Goal: Register for event/course

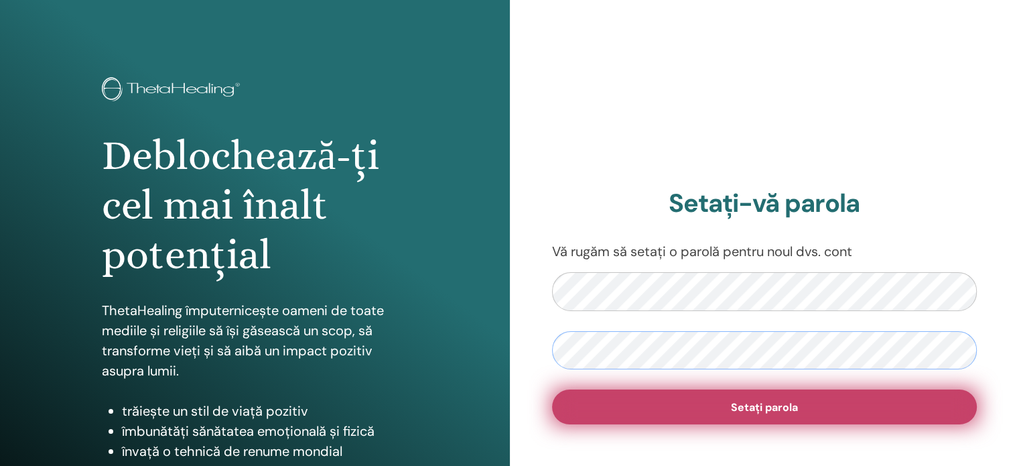
scroll to position [22, 0]
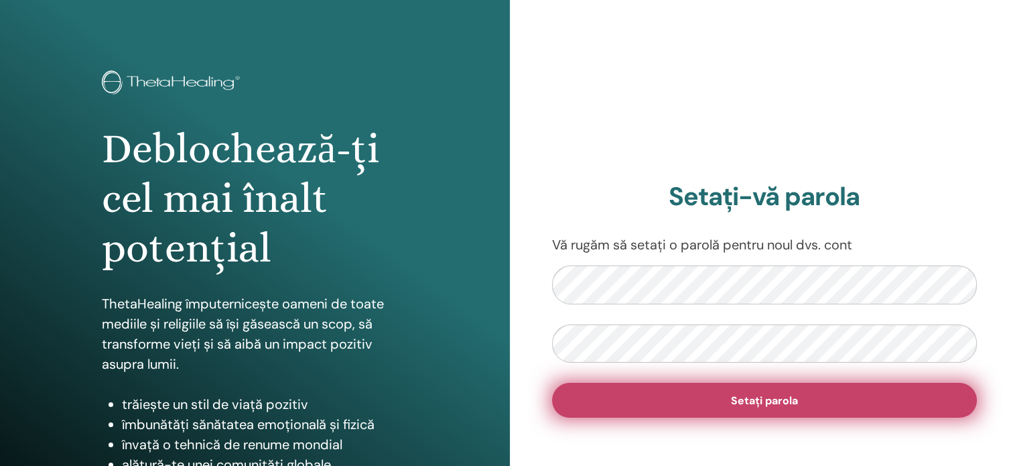
click at [786, 401] on font "Setați parola" at bounding box center [764, 400] width 67 height 14
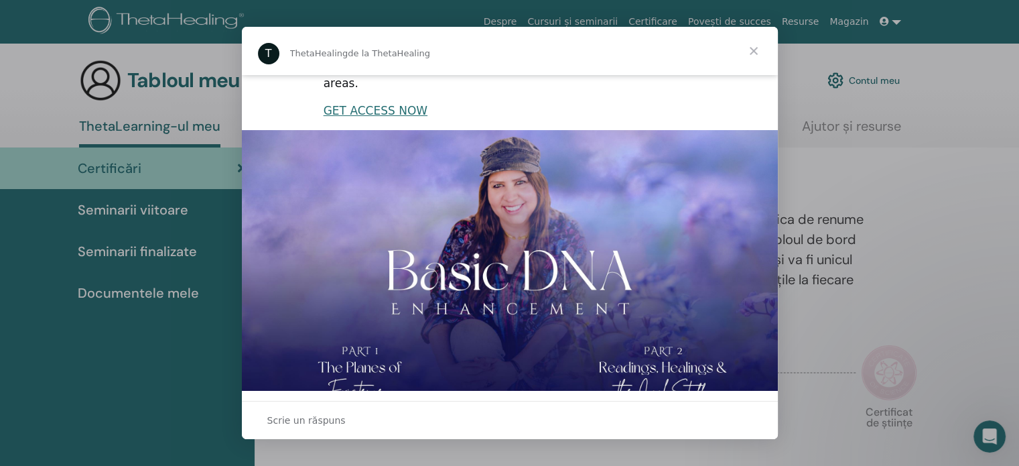
scroll to position [328, 0]
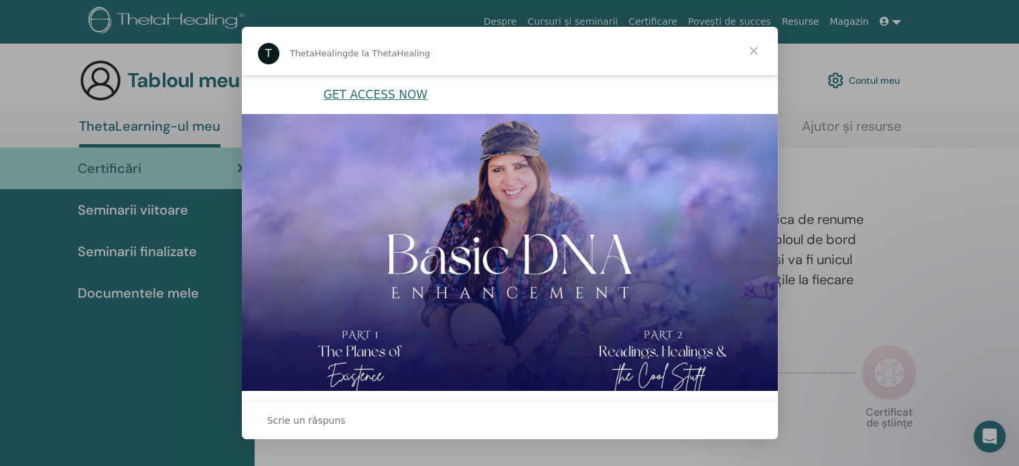
click at [753, 48] on span "Închidere" at bounding box center [753, 51] width 48 height 48
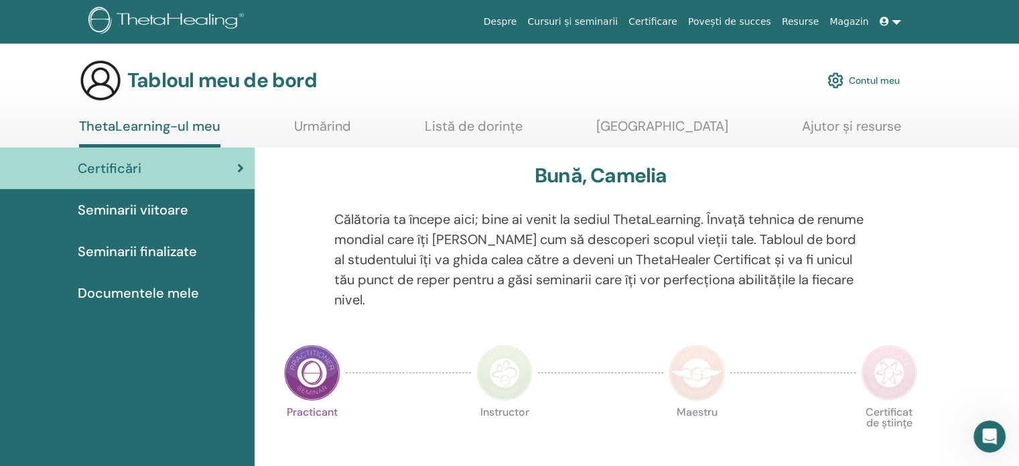
click at [841, 80] on img at bounding box center [835, 80] width 16 height 23
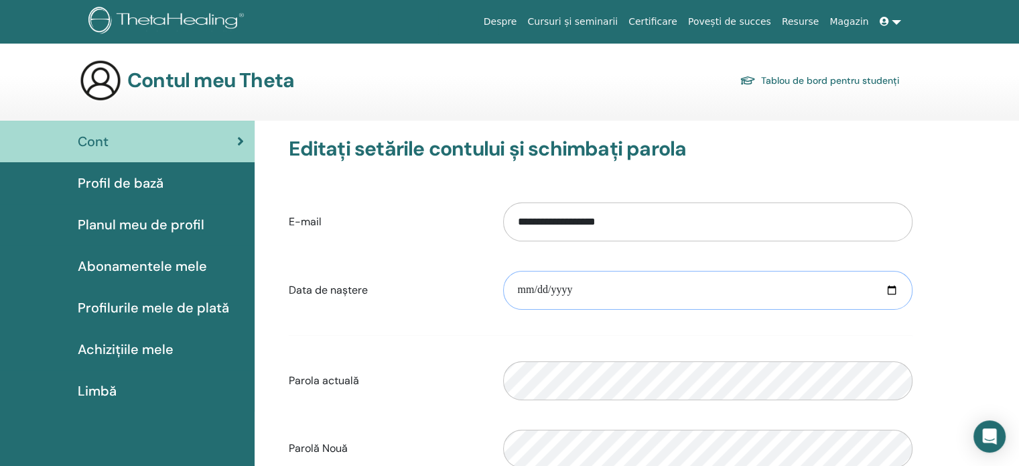
click at [588, 295] on input "date" at bounding box center [707, 290] width 409 height 39
click at [588, 293] on input "date" at bounding box center [707, 290] width 409 height 39
click at [573, 289] on input "date" at bounding box center [707, 290] width 409 height 39
click at [889, 289] on input "date" at bounding box center [707, 290] width 409 height 39
click at [545, 290] on input "**********" at bounding box center [707, 290] width 409 height 39
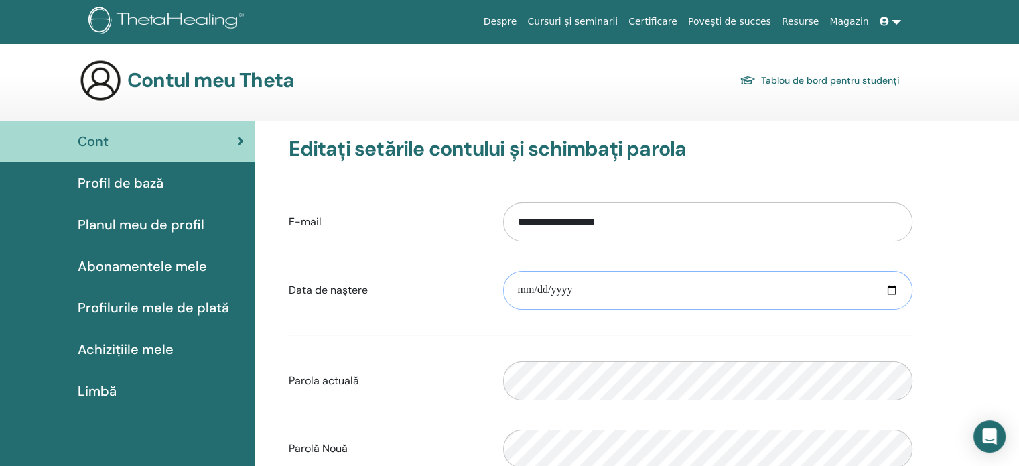
click at [542, 289] on input "**********" at bounding box center [707, 290] width 409 height 39
type input "**********"
click at [577, 324] on form "**********" at bounding box center [601, 369] width 624 height 352
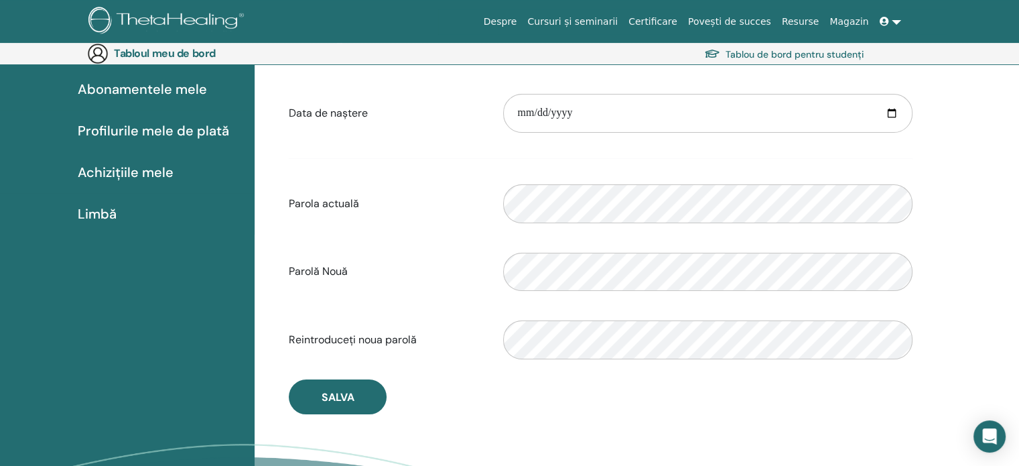
scroll to position [200, 0]
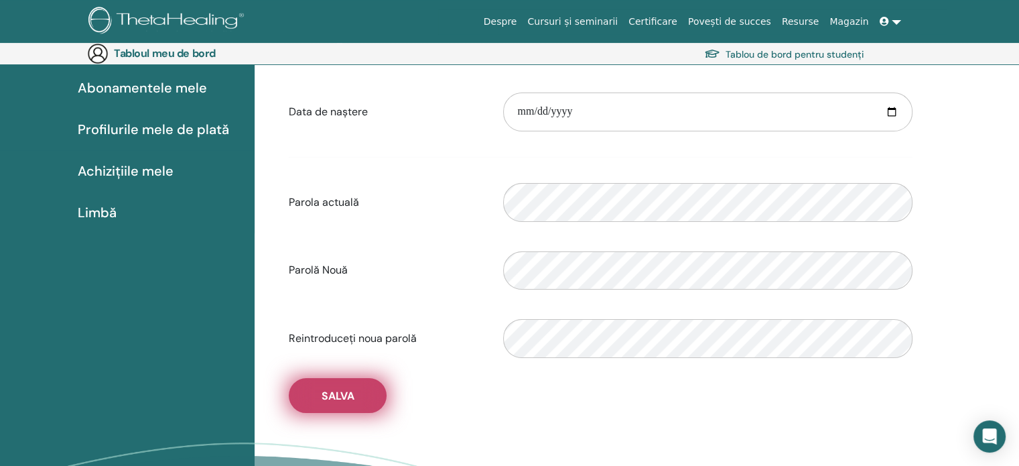
click at [328, 391] on font "Salva" at bounding box center [338, 396] width 33 height 14
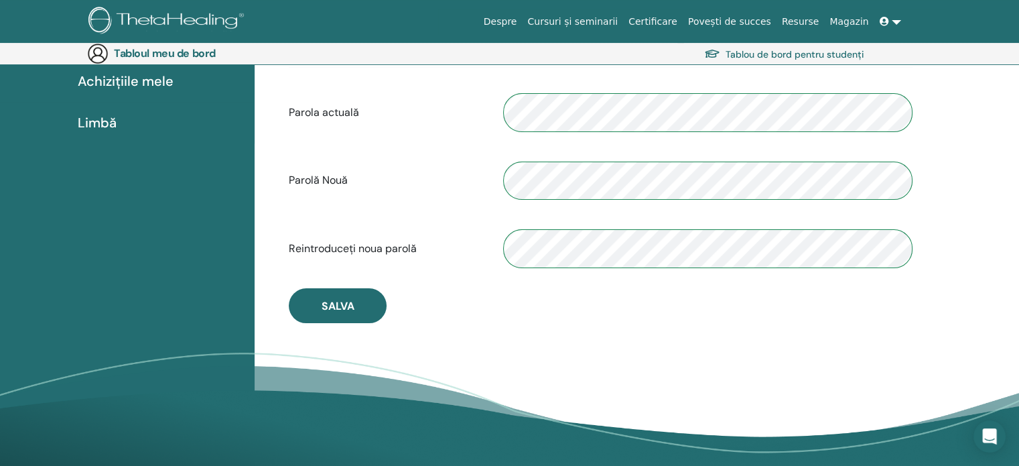
scroll to position [334, 0]
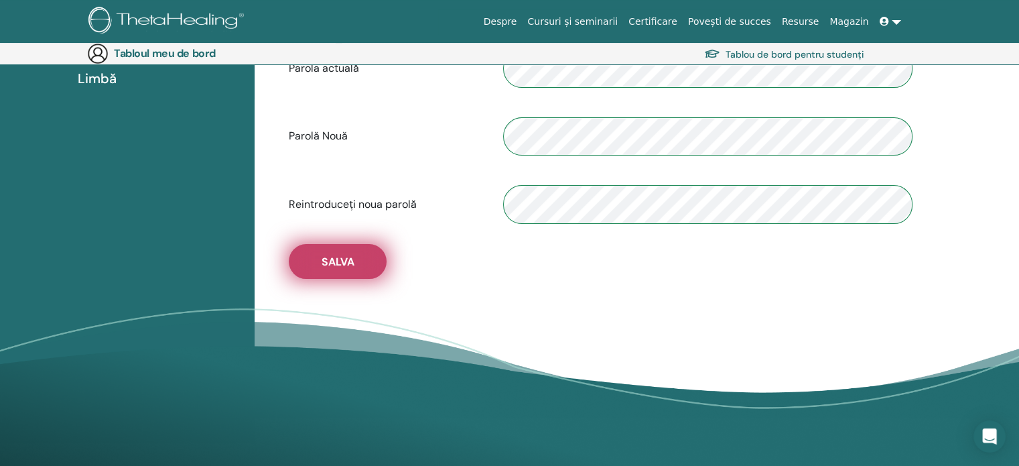
click at [320, 255] on button "Salva" at bounding box center [338, 261] width 98 height 35
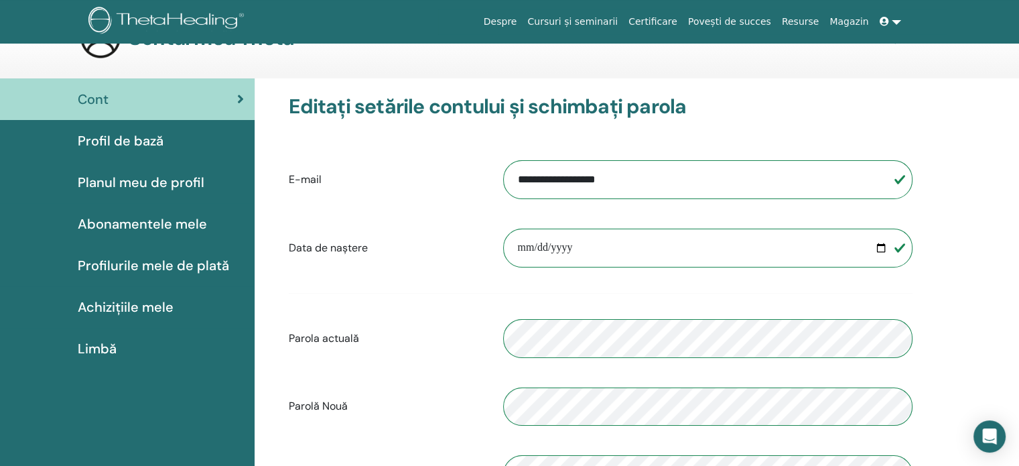
scroll to position [22, 0]
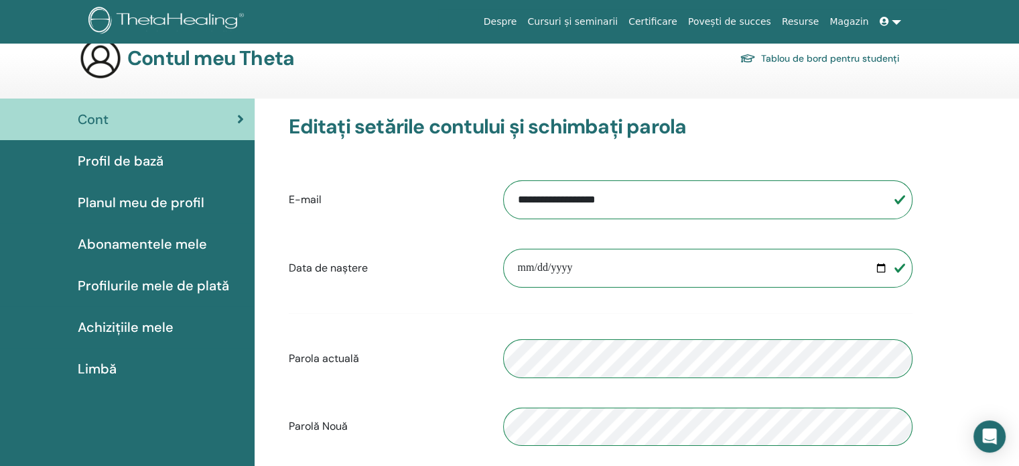
click at [103, 162] on font "Profil de bază" at bounding box center [121, 160] width 86 height 17
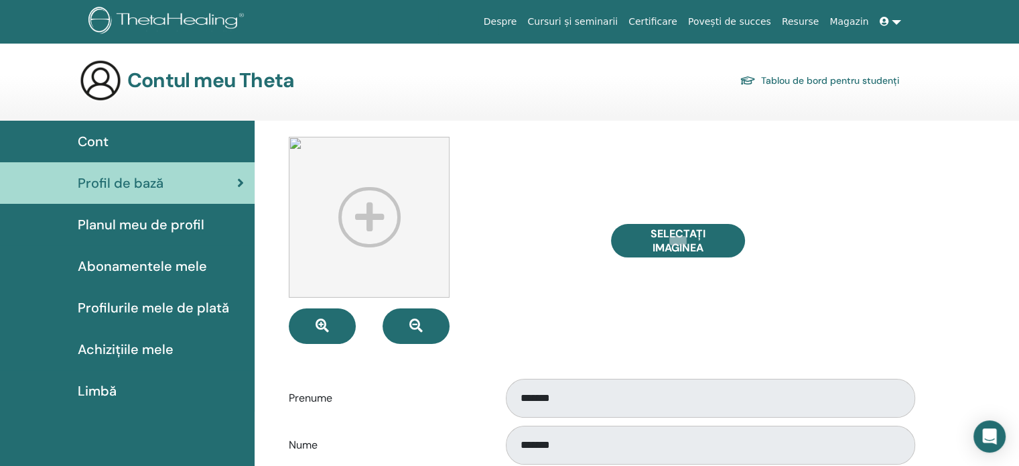
click at [97, 138] on font "Cont" at bounding box center [93, 141] width 31 height 17
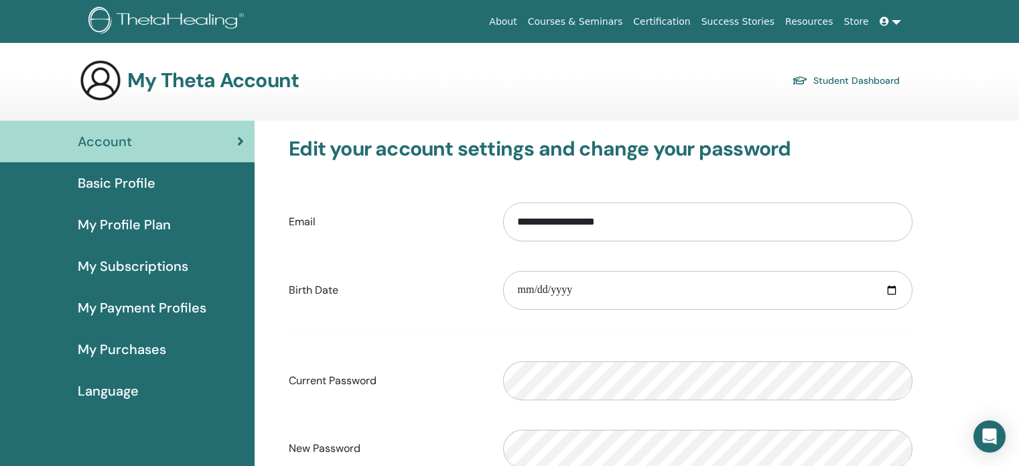
scroll to position [22, 0]
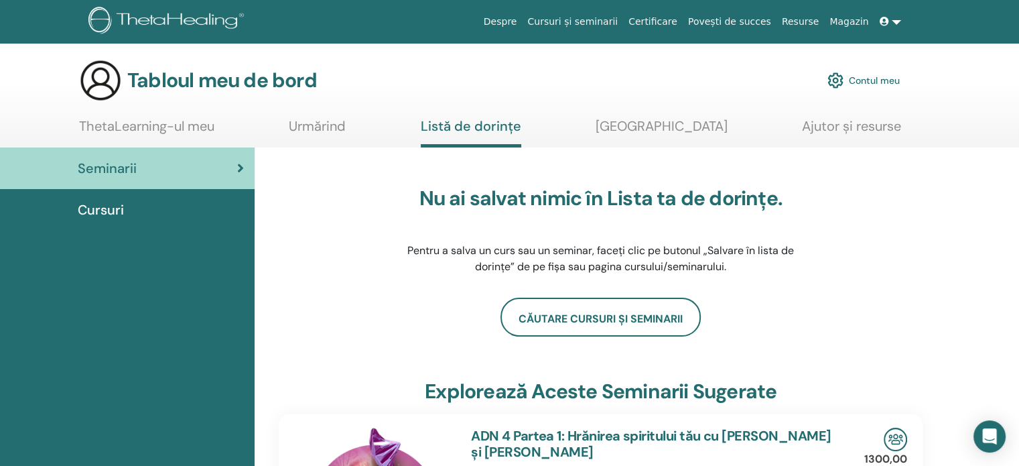
click at [841, 80] on img at bounding box center [835, 80] width 16 height 23
click at [839, 82] on img at bounding box center [835, 80] width 16 height 23
click at [833, 77] on img at bounding box center [835, 80] width 16 height 23
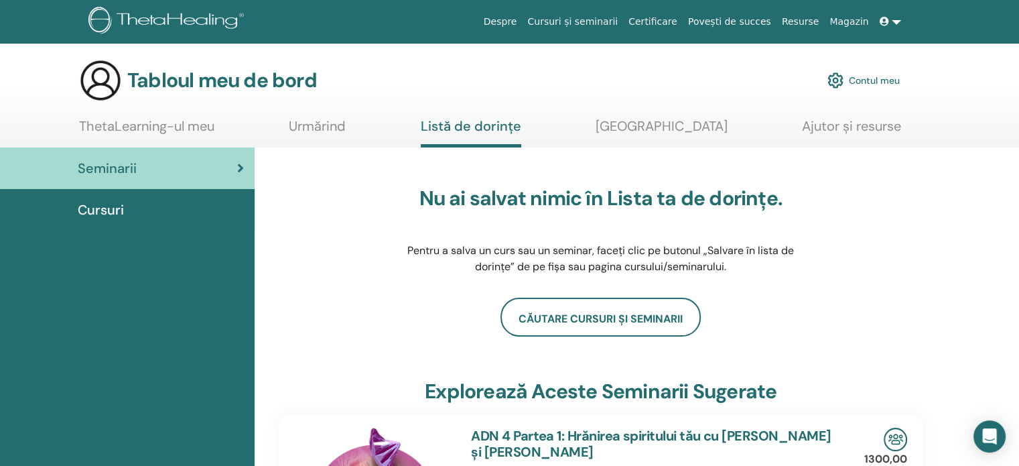
click at [102, 211] on font "Cursuri" at bounding box center [101, 209] width 46 height 17
click at [100, 202] on font "Cursuri" at bounding box center [101, 209] width 46 height 17
click at [244, 165] on icon at bounding box center [240, 167] width 7 height 13
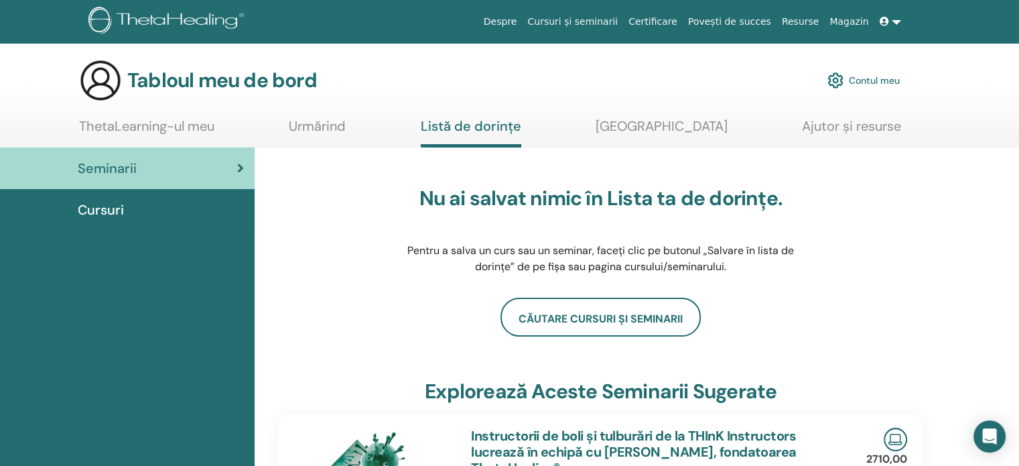
click at [877, 80] on font "Contul meu" at bounding box center [874, 81] width 51 height 12
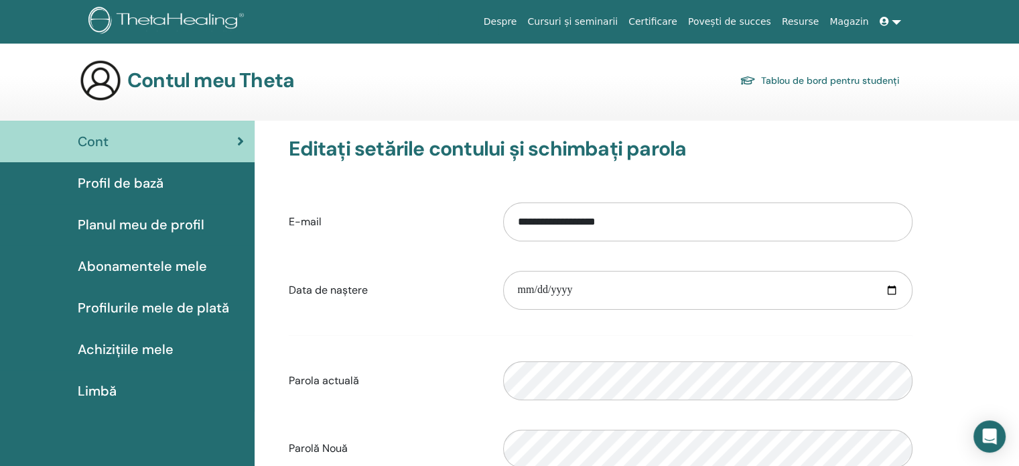
click at [895, 23] on link at bounding box center [890, 21] width 32 height 25
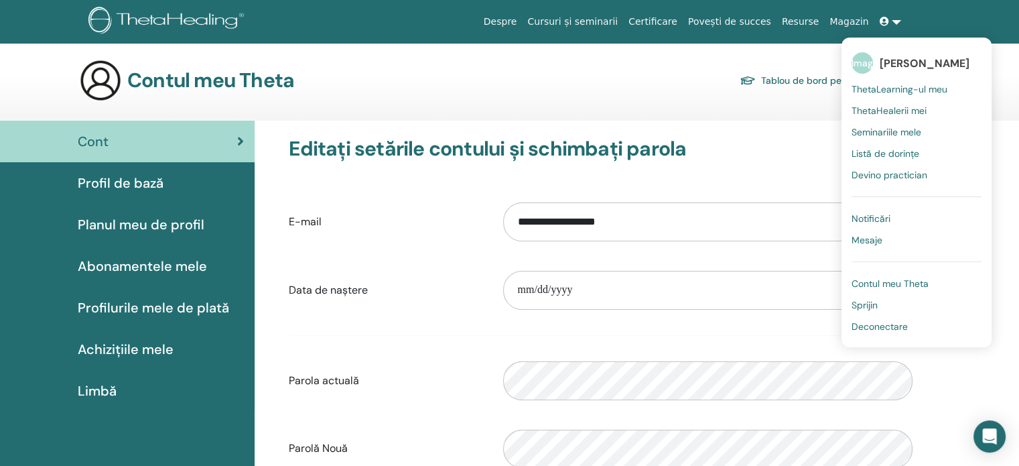
click at [890, 283] on font "Contul meu Theta" at bounding box center [889, 283] width 77 height 12
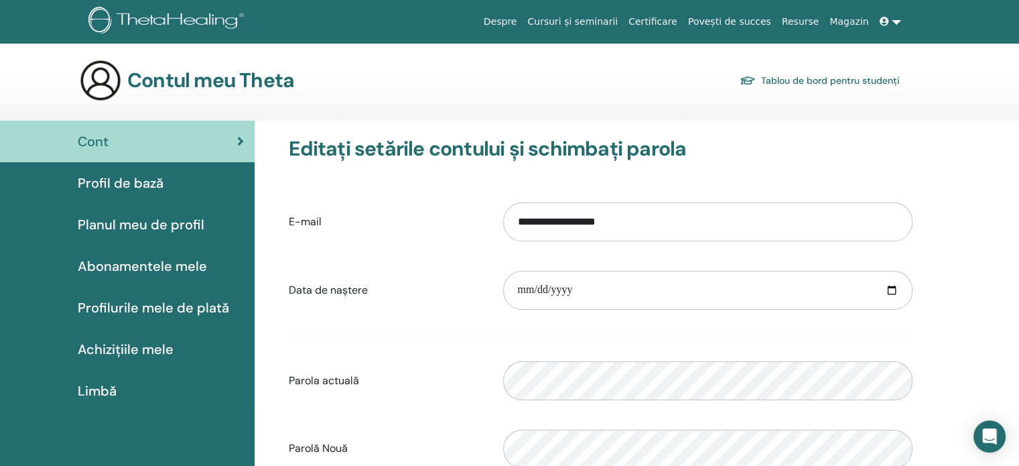
click at [892, 17] on link at bounding box center [890, 21] width 32 height 25
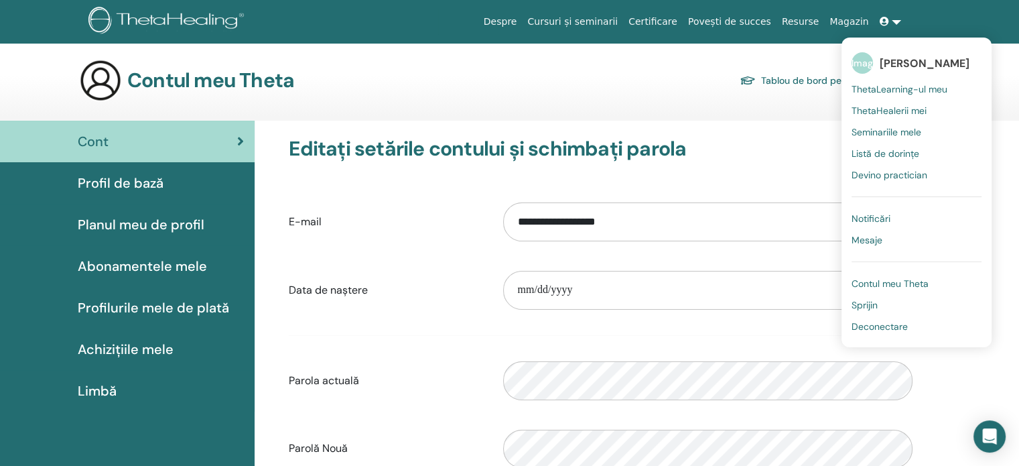
click at [884, 88] on font "ThetaLearning-ul meu" at bounding box center [899, 89] width 96 height 12
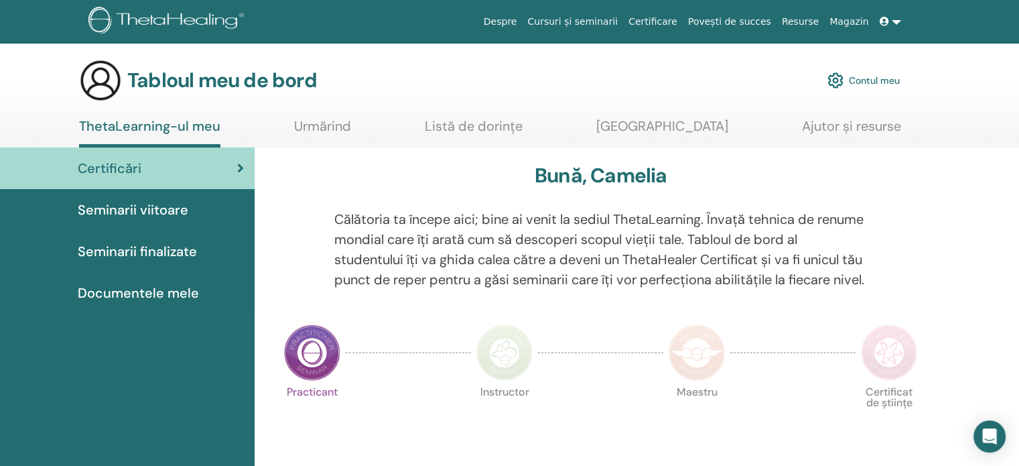
click at [505, 380] on img at bounding box center [504, 352] width 56 height 56
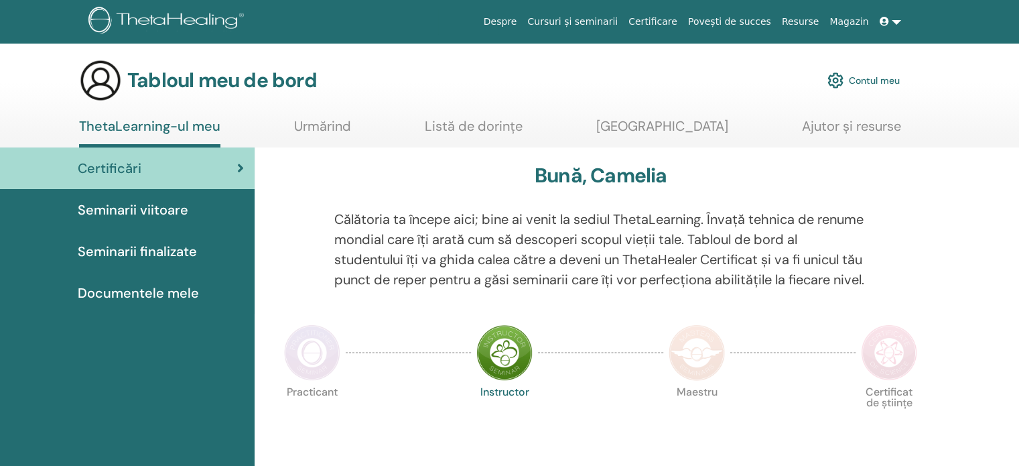
click at [713, 378] on img at bounding box center [697, 352] width 56 height 56
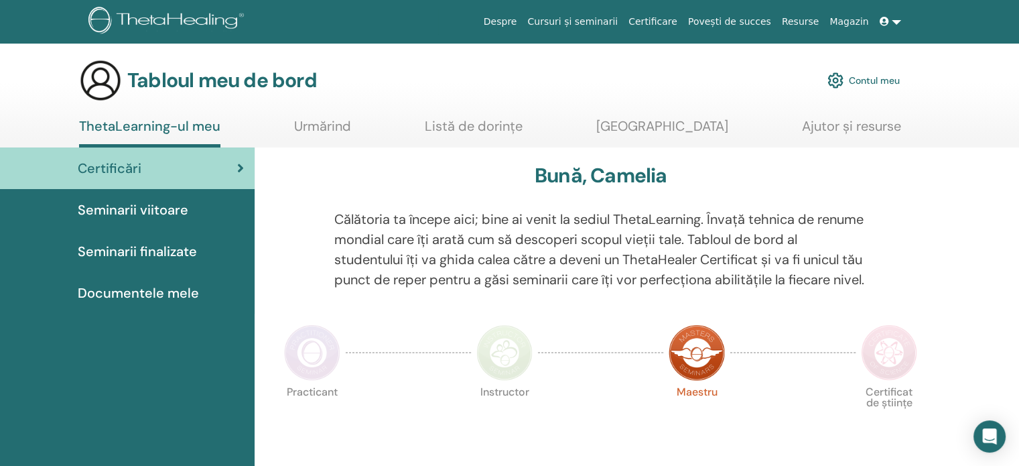
click at [898, 378] on img at bounding box center [889, 352] width 56 height 56
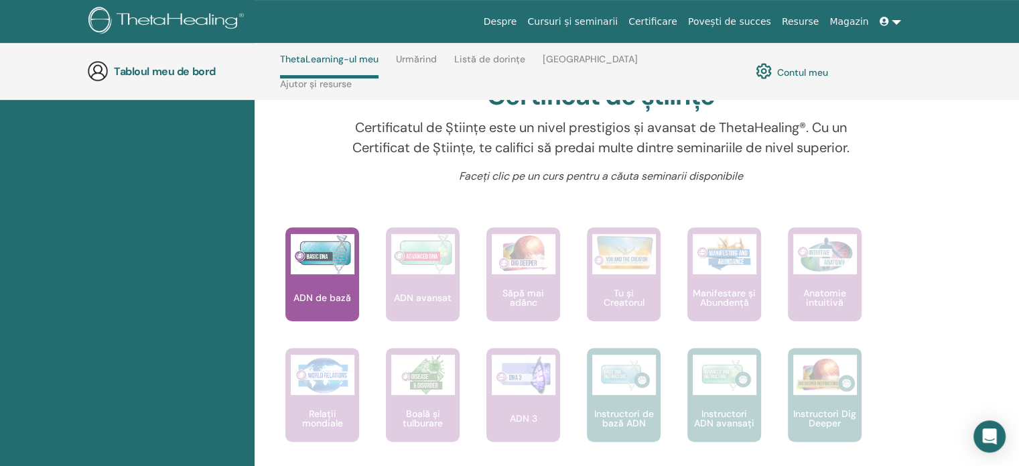
scroll to position [436, 0]
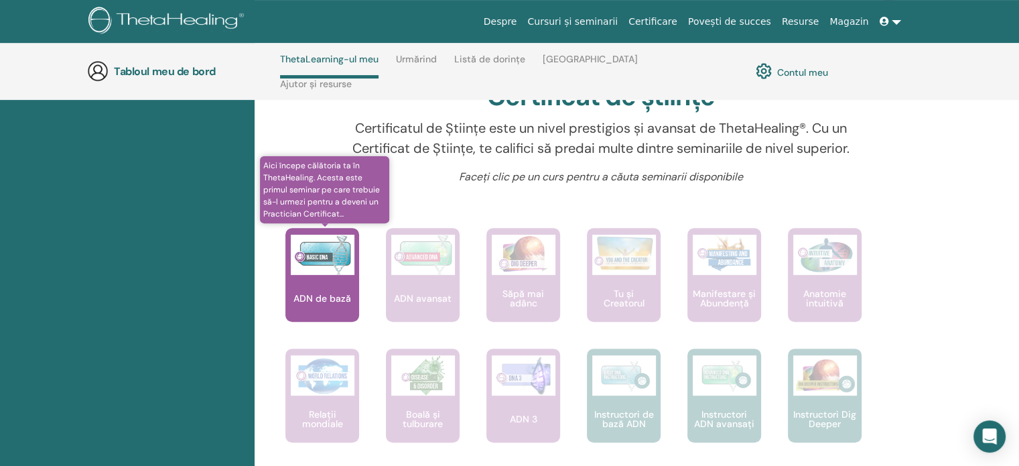
click at [316, 304] on font "ADN de bază" at bounding box center [322, 298] width 58 height 12
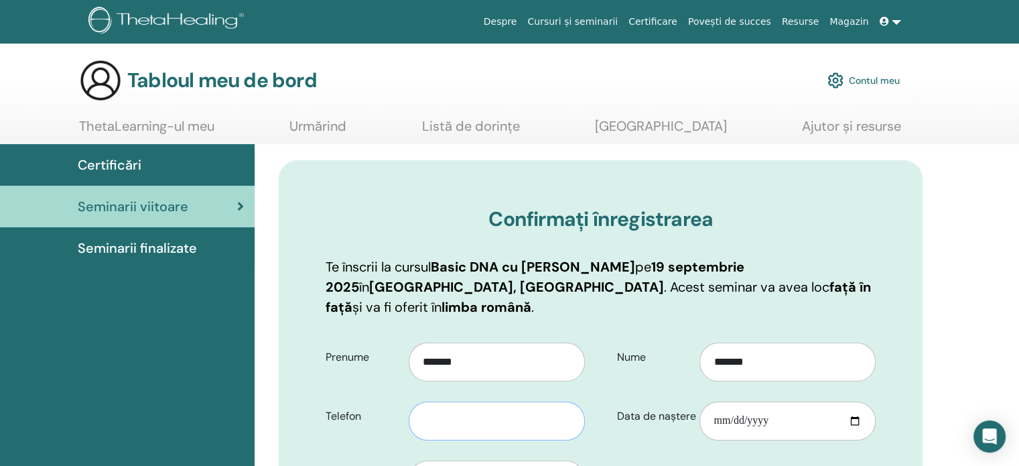
click at [442, 402] on input "text" at bounding box center [497, 420] width 176 height 39
type input "**********"
type input "******"
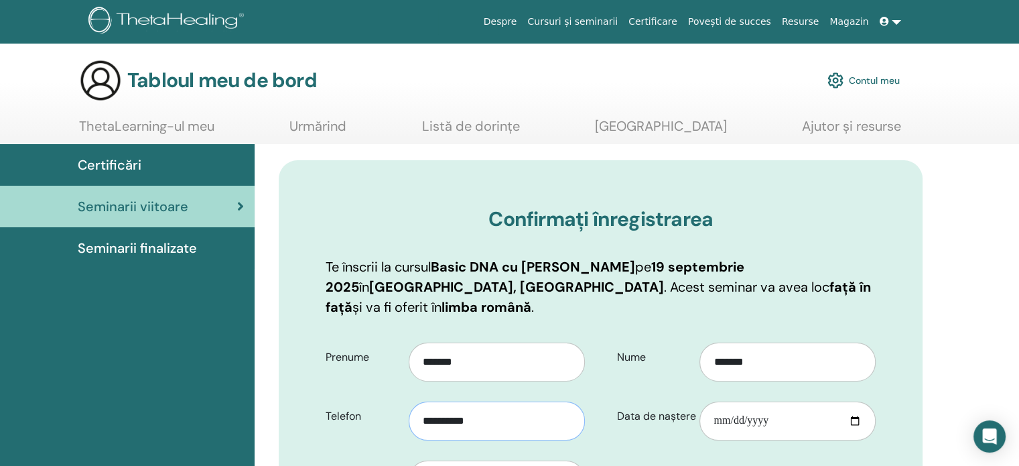
type input "*********"
select select "***"
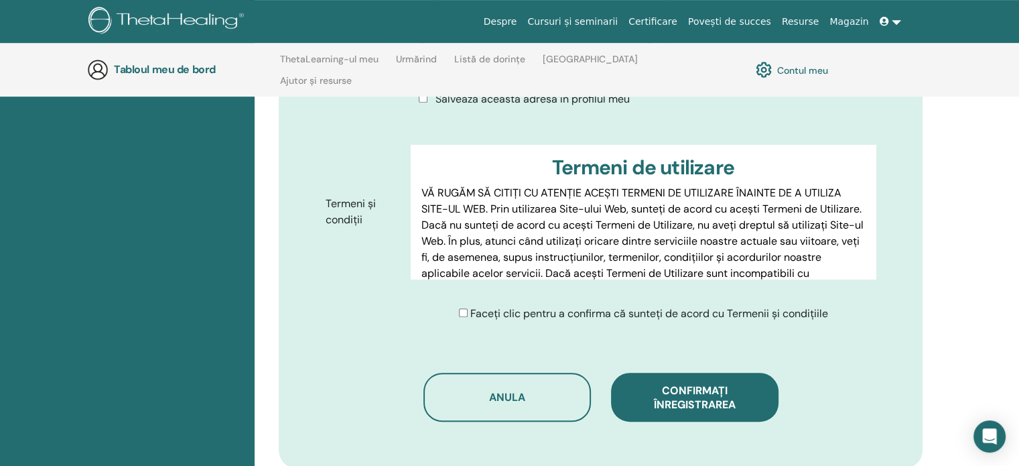
scroll to position [701, 0]
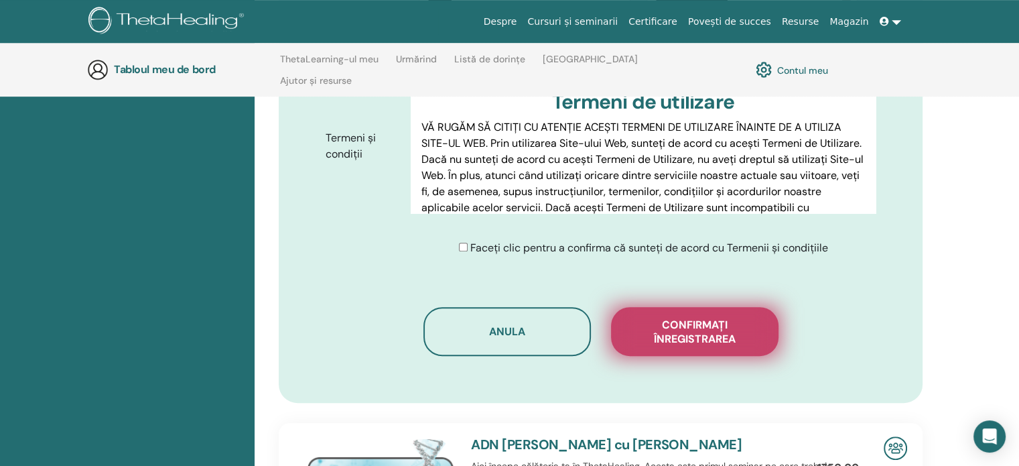
click at [682, 318] on font "Confirmați înregistrarea" at bounding box center [695, 332] width 82 height 28
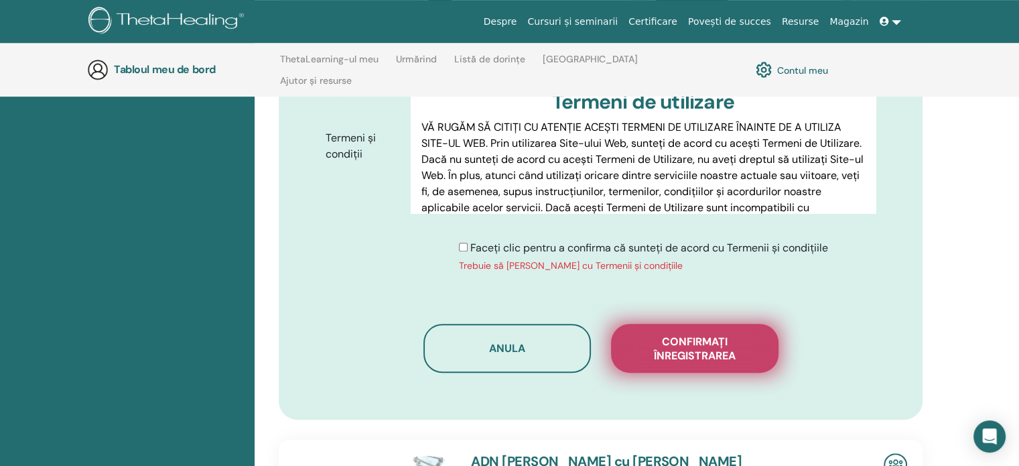
click at [683, 334] on font "Confirmați înregistrarea" at bounding box center [695, 348] width 82 height 28
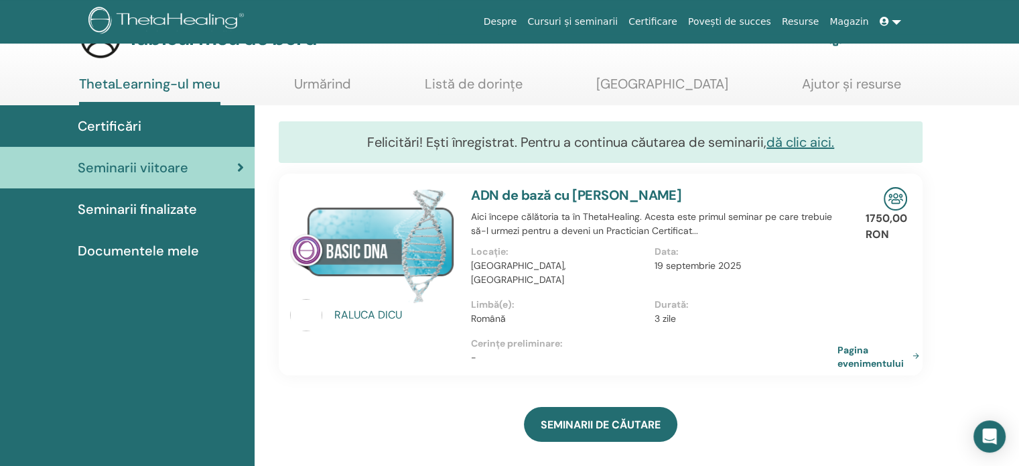
scroll to position [44, 0]
